Goal: Information Seeking & Learning: Learn about a topic

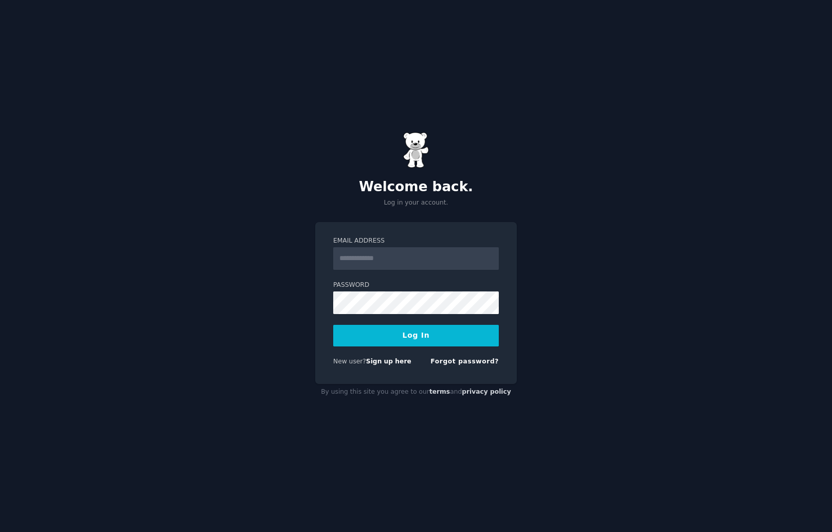
type input "**********"
click at [376, 255] on input "**********" at bounding box center [416, 258] width 166 height 23
click at [366, 337] on button "Log In" at bounding box center [416, 336] width 166 height 22
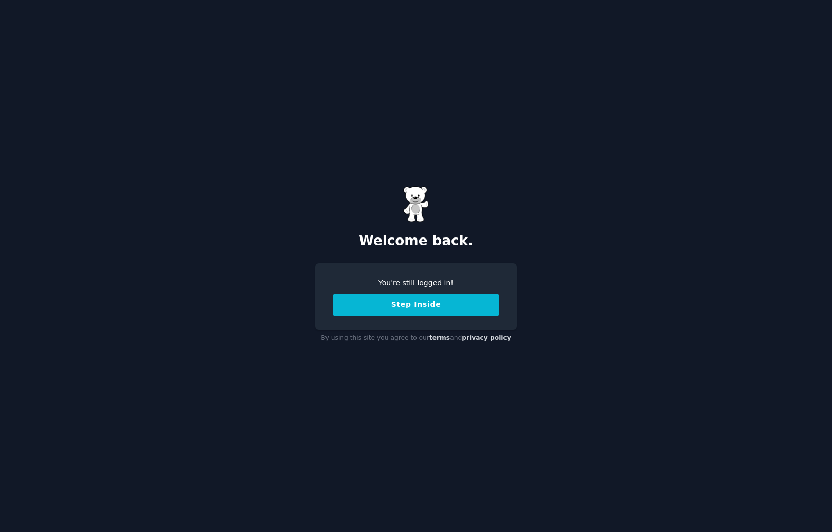
click at [403, 301] on button "Step Inside" at bounding box center [416, 305] width 166 height 22
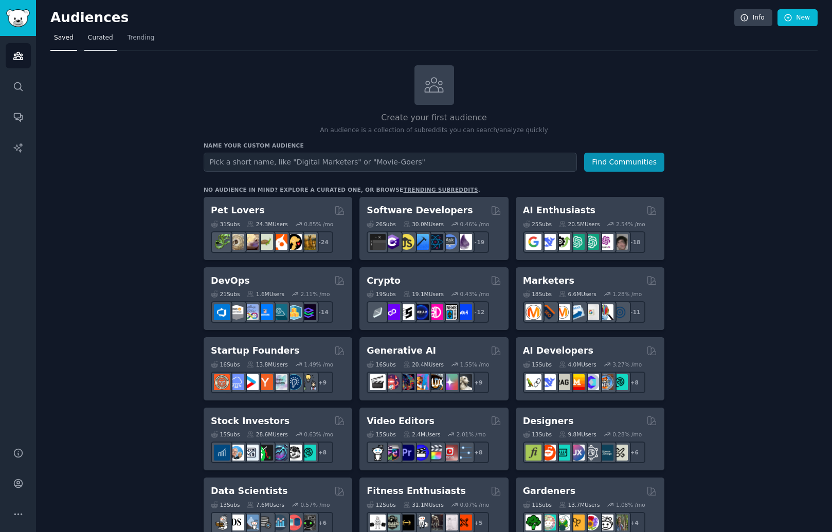
click at [97, 46] on link "Curated" at bounding box center [100, 40] width 32 height 21
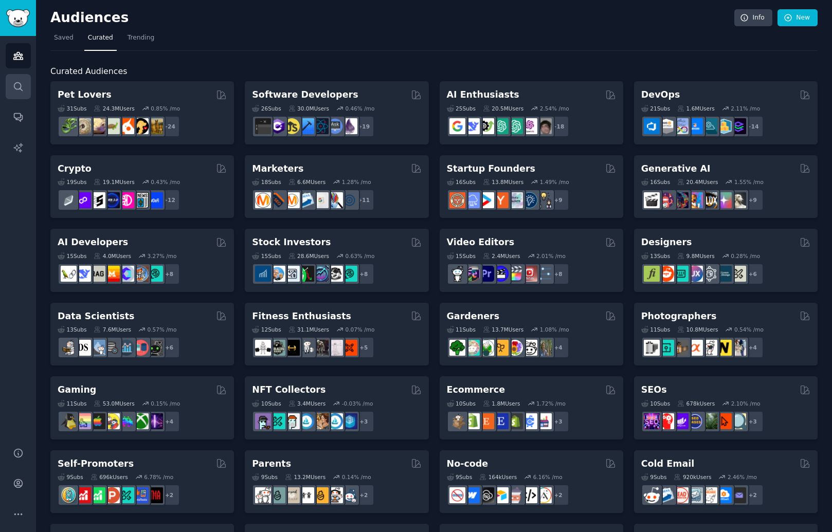
click at [23, 89] on icon "Sidebar" at bounding box center [18, 86] width 11 height 11
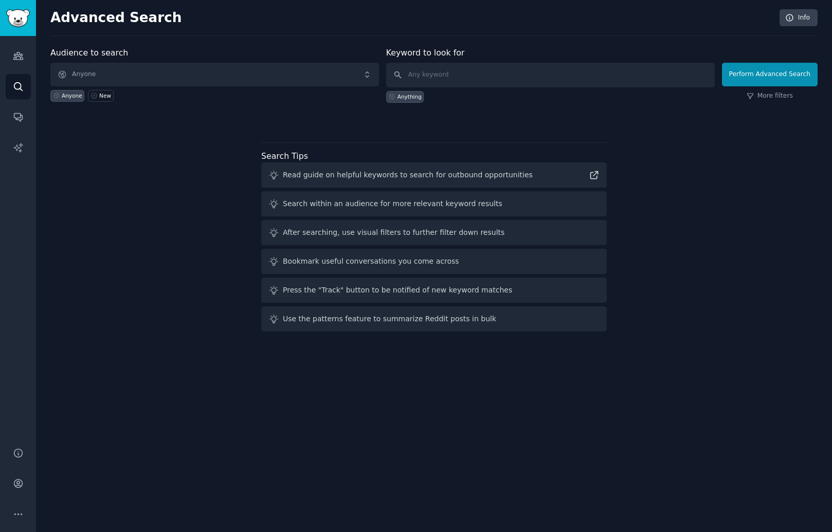
click at [274, 86] on div "Anyone New" at bounding box center [214, 93] width 328 height 15
click at [234, 75] on span "Anyone" at bounding box center [214, 75] width 328 height 24
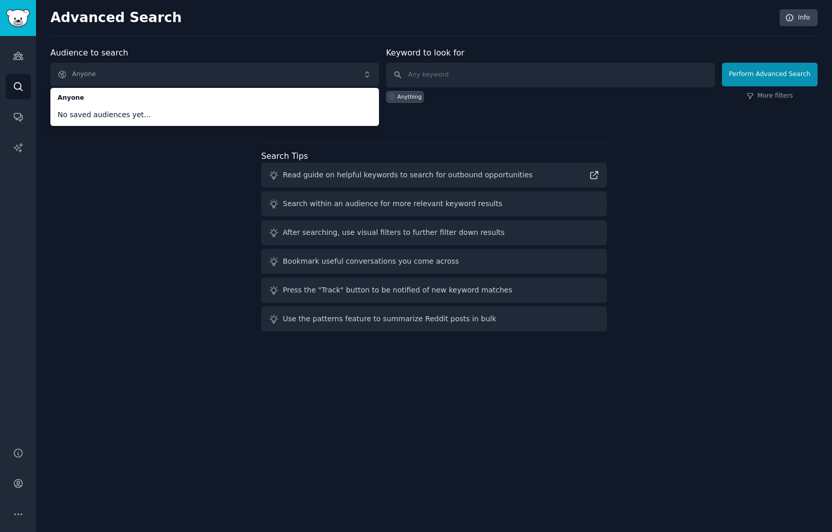
click at [148, 163] on div "Audience to search Anyone Anyone No saved audiences yet... Anyone New Keyword t…" at bounding box center [433, 191] width 767 height 289
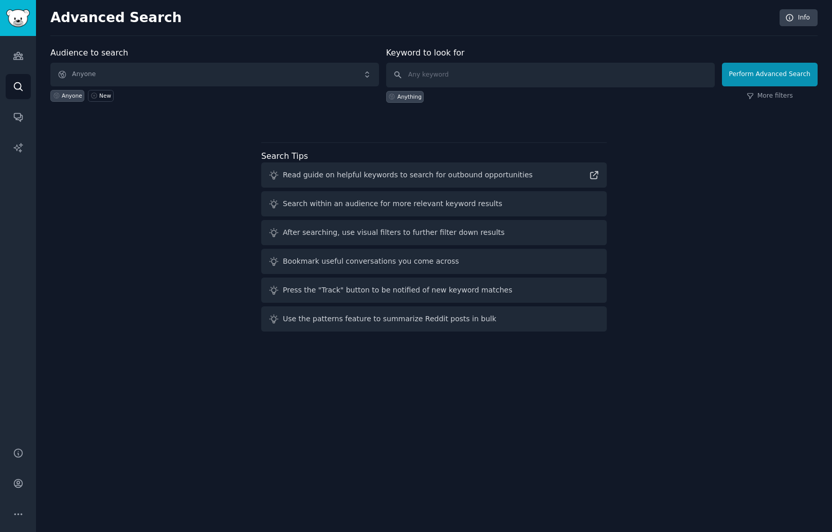
click at [48, 79] on div "Advanced Search Info Audience to search Anyone Anyone New Keyword to look for A…" at bounding box center [434, 266] width 796 height 532
click at [77, 76] on span "Anyone" at bounding box center [214, 75] width 328 height 24
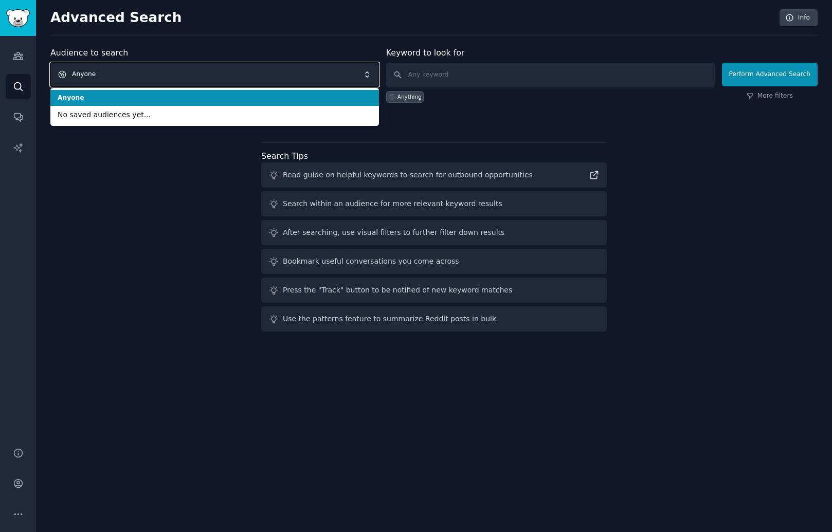
click at [92, 78] on span "Anyone" at bounding box center [214, 75] width 328 height 24
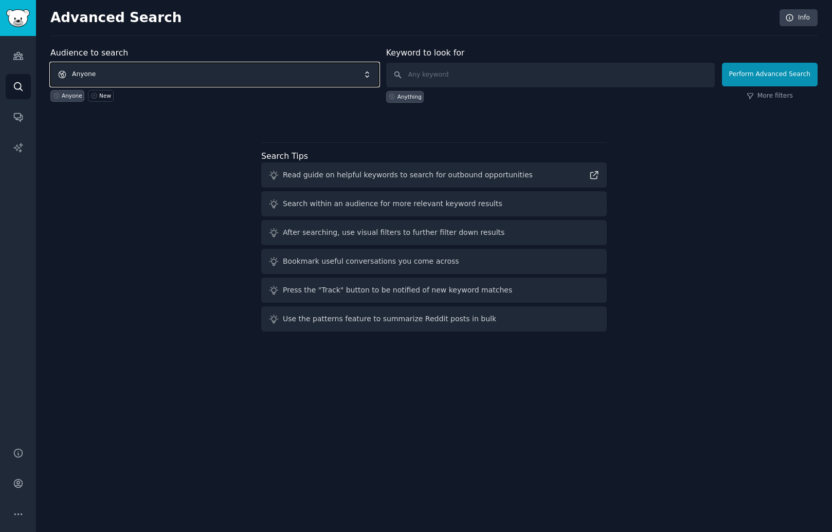
click at [99, 73] on span "Anyone" at bounding box center [214, 75] width 328 height 24
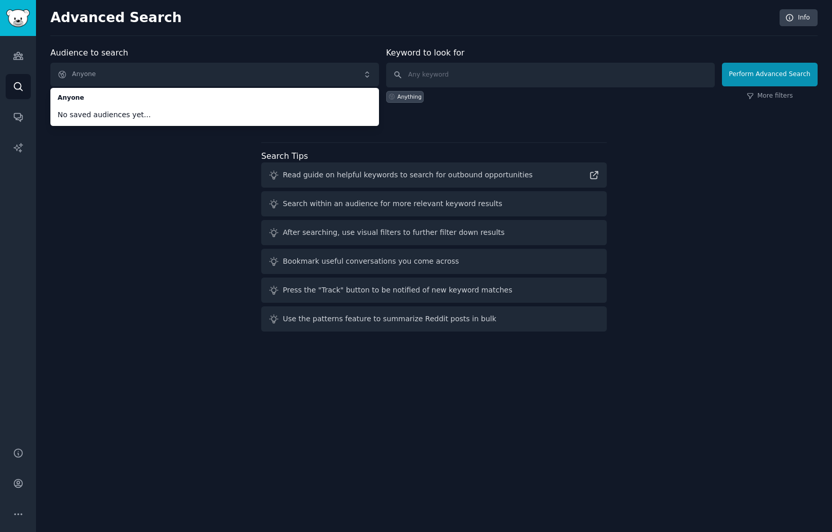
click at [97, 153] on div "Audience to search Anyone Anyone No saved audiences yet... Anyone New Keyword t…" at bounding box center [433, 191] width 767 height 289
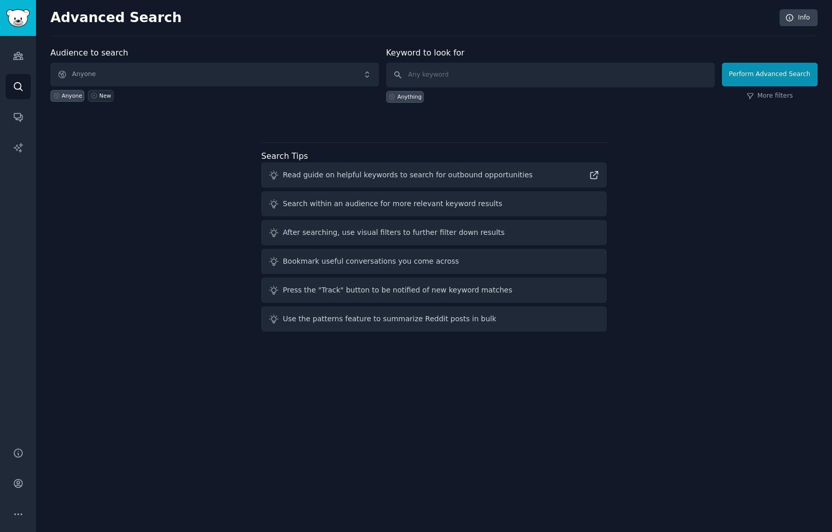
click at [99, 96] on div "New" at bounding box center [105, 95] width 12 height 7
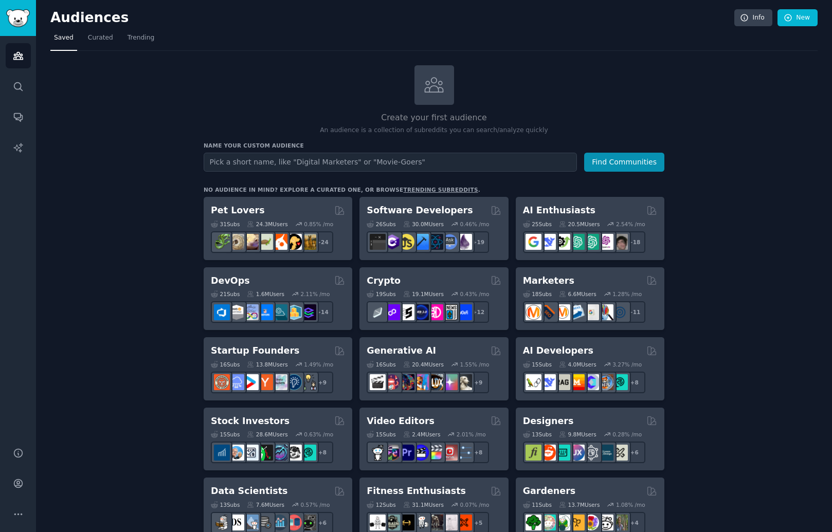
click at [107, 36] on span "Curated" at bounding box center [100, 37] width 25 height 9
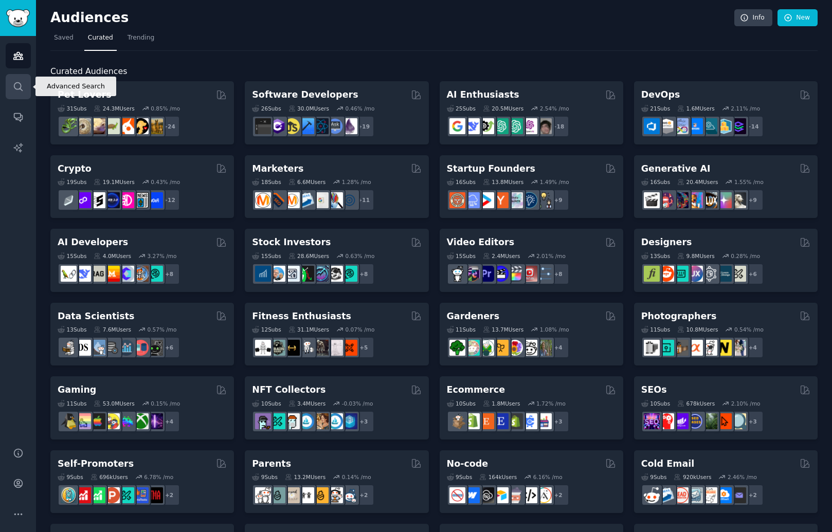
click at [13, 88] on icon "Sidebar" at bounding box center [18, 86] width 11 height 11
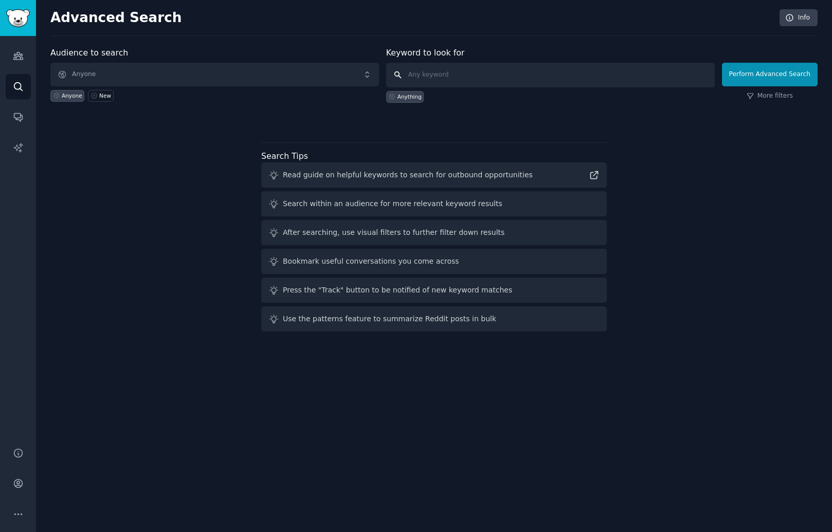
click at [448, 79] on input "text" at bounding box center [550, 75] width 328 height 25
type input "I wish had an app for this"
click button "Perform Advanced Search" at bounding box center [770, 75] width 96 height 24
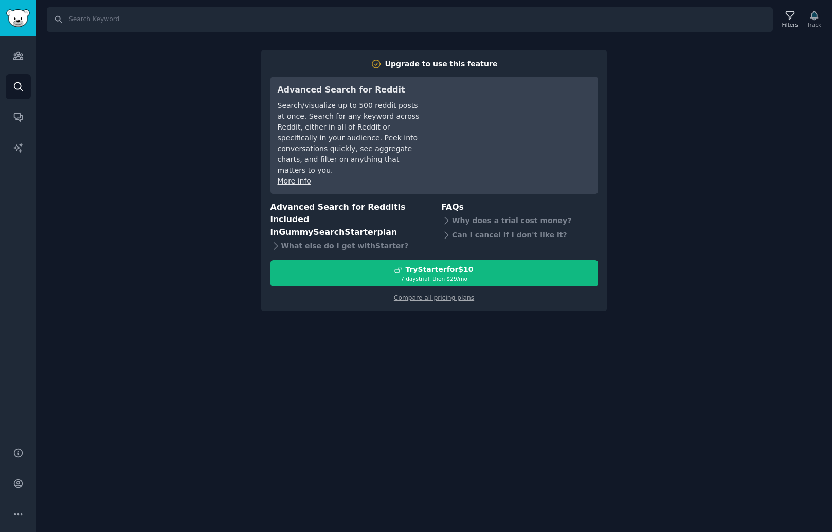
click at [661, 100] on div "Search Filters Track Upgrade to use this feature Advanced Search for Reddit Sea…" at bounding box center [434, 266] width 796 height 532
